Goal: Information Seeking & Learning: Learn about a topic

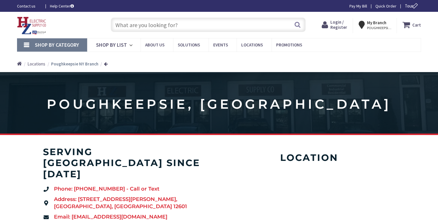
click at [187, 25] on input "text" at bounding box center [208, 25] width 195 height 14
paste input "GFCI Outlet with Vertical Outdoor Cover, Weather Resistant 20 Amp 125V Duplex O…"
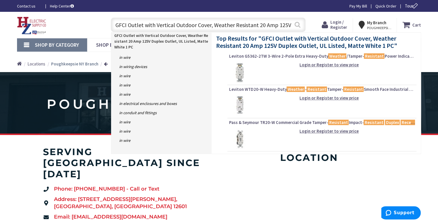
type input "GFCI Outlet with Vertical Outdoor Cover, Weather Resistant 20 Amp 125V Duplex O…"
click at [298, 24] on button "Search" at bounding box center [297, 24] width 7 height 13
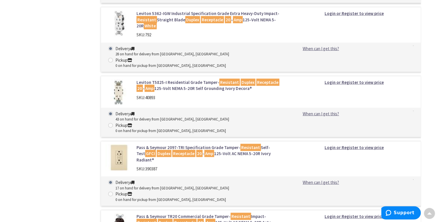
scroll to position [1914, 0]
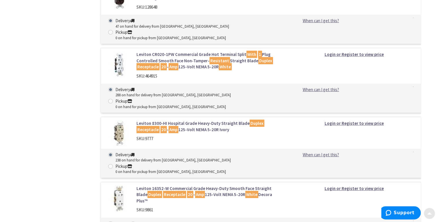
click at [429, 212] on span at bounding box center [429, 212] width 5 height 5
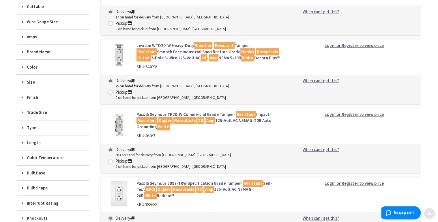
scroll to position [0, 0]
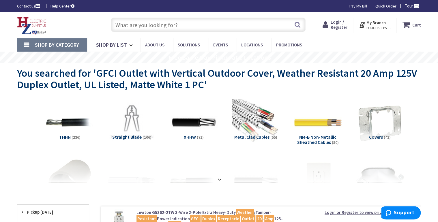
click at [201, 26] on input "text" at bounding box center [208, 25] width 195 height 14
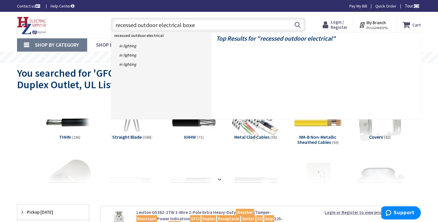
type input "recessed outdoor electrical boxes"
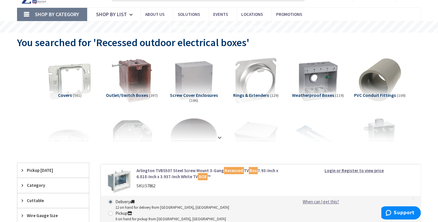
scroll to position [69, 0]
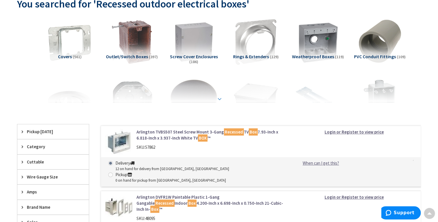
click at [219, 98] on strong at bounding box center [219, 96] width 7 height 6
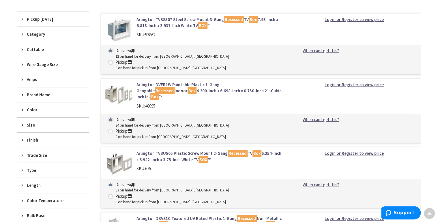
scroll to position [1130, 0]
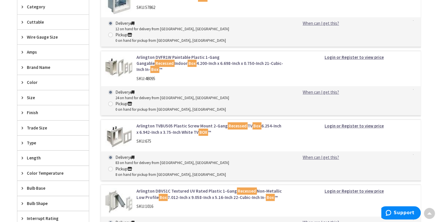
radio input "true"
click at [173, 188] on link "Arlington DBVS1C Textured UV Rated Plastic 1-Gang Recessed Non-Metallic Low Pro…" at bounding box center [209, 194] width 147 height 12
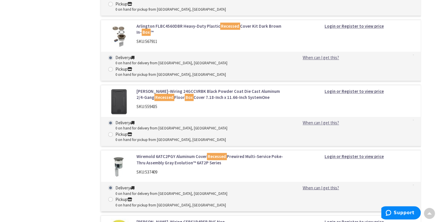
scroll to position [2514, 0]
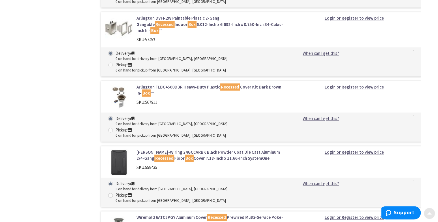
click at [428, 214] on span at bounding box center [429, 212] width 5 height 5
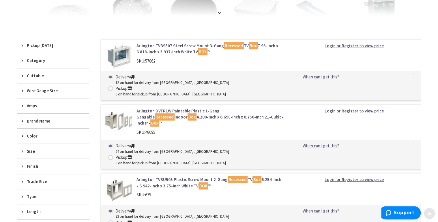
scroll to position [0, 0]
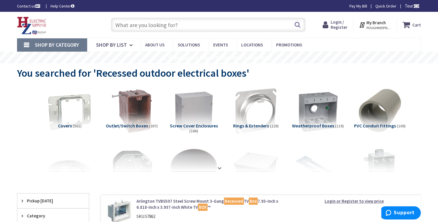
click at [196, 26] on input "text" at bounding box center [208, 25] width 195 height 14
click at [179, 24] on input "text" at bounding box center [208, 25] width 195 height 14
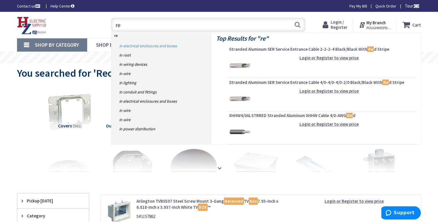
type input "re"
click at [154, 47] on link "in Electrical Enclosures and Boxes" at bounding box center [161, 45] width 100 height 9
